Goal: Task Accomplishment & Management: Manage account settings

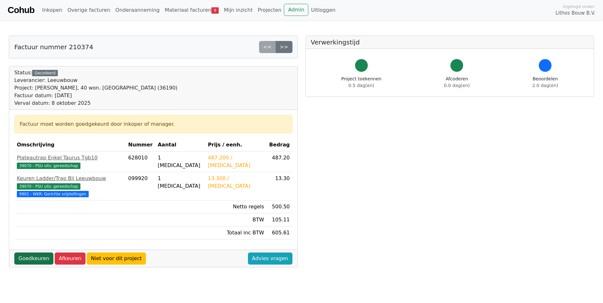
click at [39, 253] on link "Goedkeuren" at bounding box center [33, 259] width 39 height 12
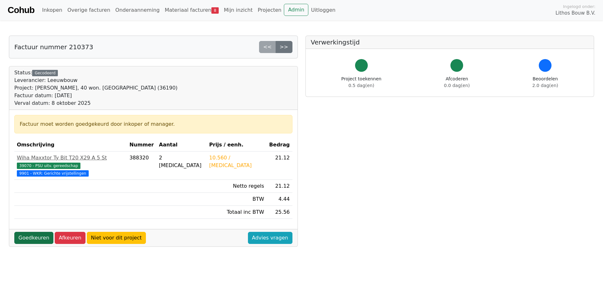
click at [43, 232] on link "Goedkeuren" at bounding box center [33, 238] width 39 height 12
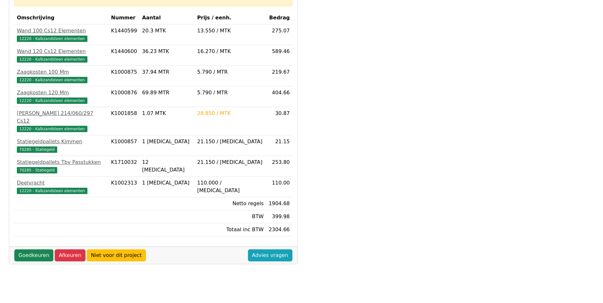
scroll to position [168, 0]
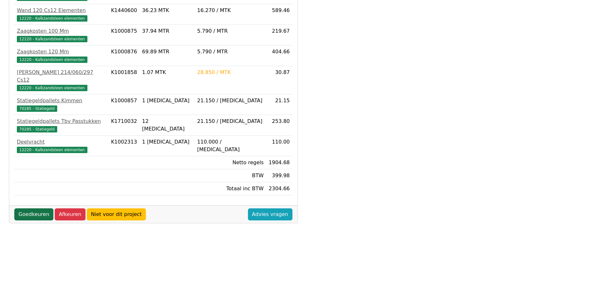
click at [30, 209] on link "Goedkeuren" at bounding box center [33, 215] width 39 height 12
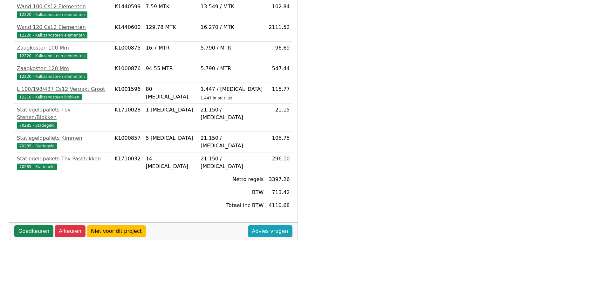
scroll to position [168, 0]
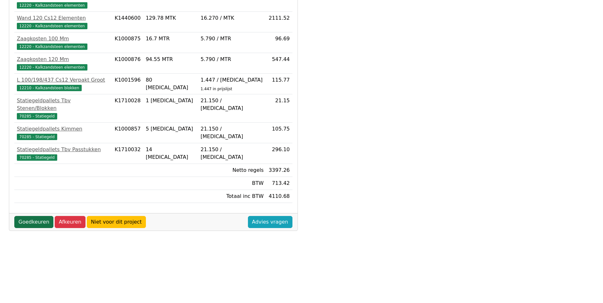
click at [42, 216] on link "Goedkeuren" at bounding box center [33, 222] width 39 height 12
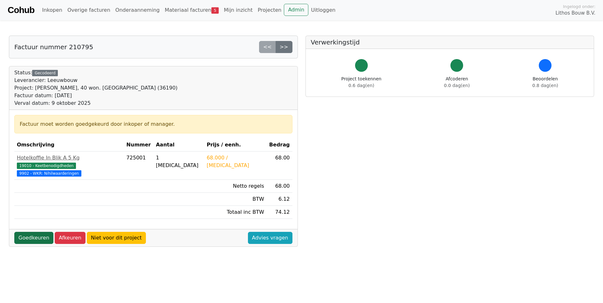
click at [31, 232] on link "Goedkeuren" at bounding box center [33, 238] width 39 height 12
click at [33, 232] on link "Goedkeuren" at bounding box center [33, 238] width 39 height 12
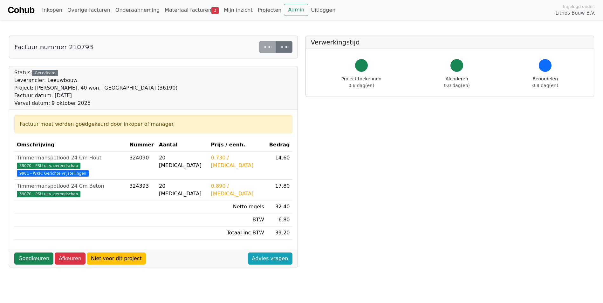
scroll to position [32, 0]
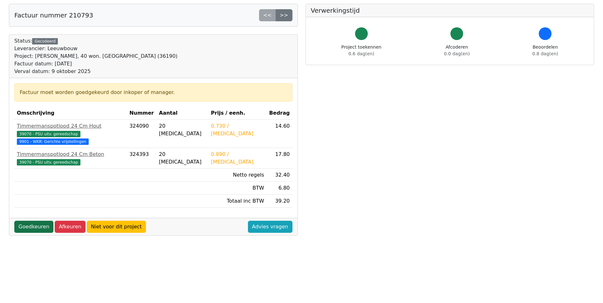
click at [31, 222] on link "Goedkeuren" at bounding box center [33, 227] width 39 height 12
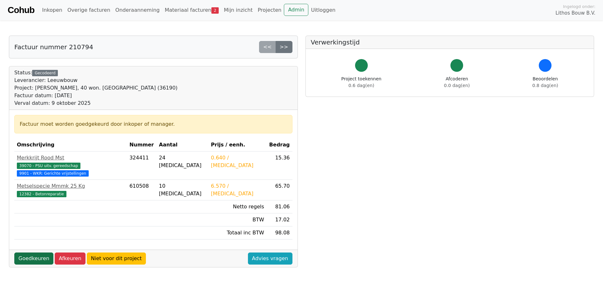
click at [38, 253] on link "Goedkeuren" at bounding box center [33, 259] width 39 height 12
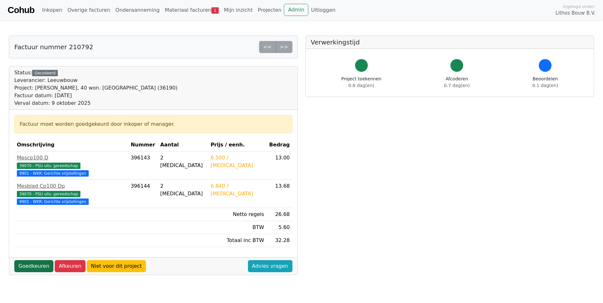
click at [42, 260] on link "Goedkeuren" at bounding box center [33, 266] width 39 height 12
